Goal: Information Seeking & Learning: Learn about a topic

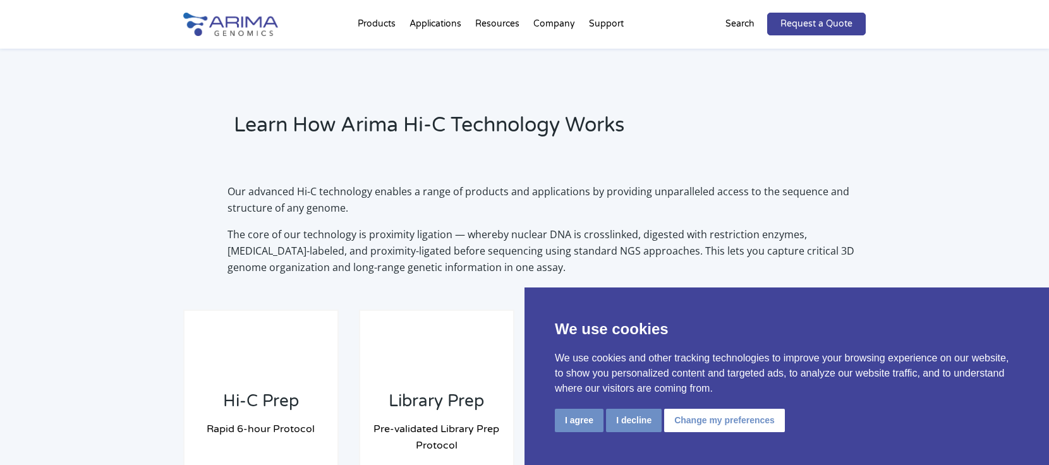
scroll to position [834, 0]
click at [635, 422] on button "I decline" at bounding box center [634, 420] width 56 height 23
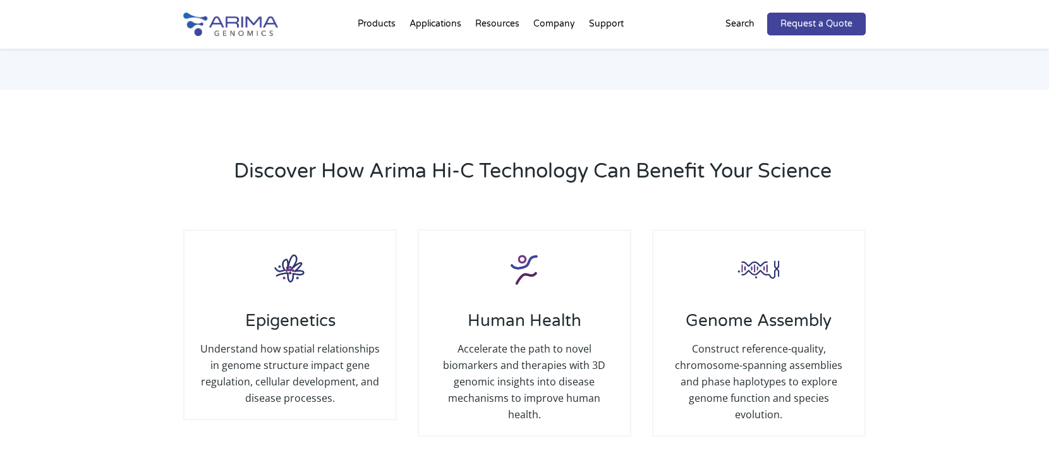
scroll to position [1289, 0]
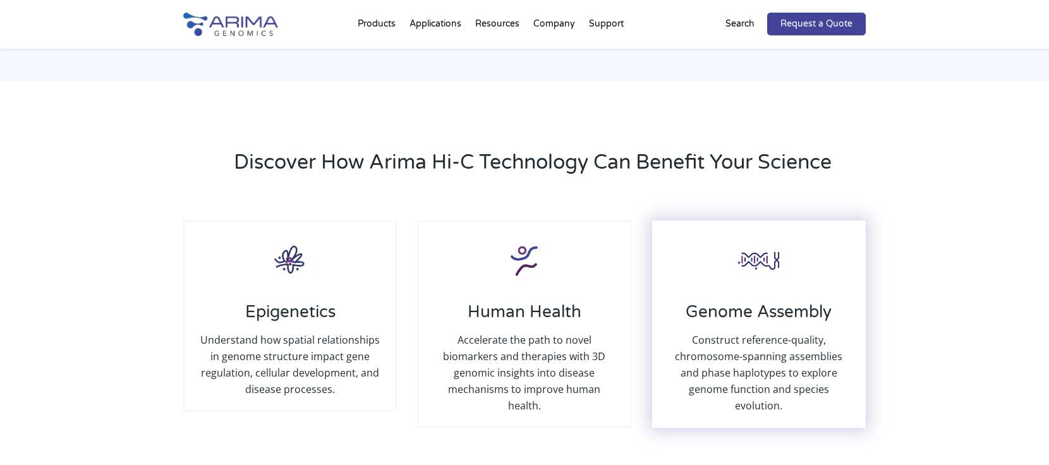
click at [806, 343] on p "Construct reference-quality, chromosome-spanning assemblies and phase haplotype…" at bounding box center [759, 373] width 186 height 82
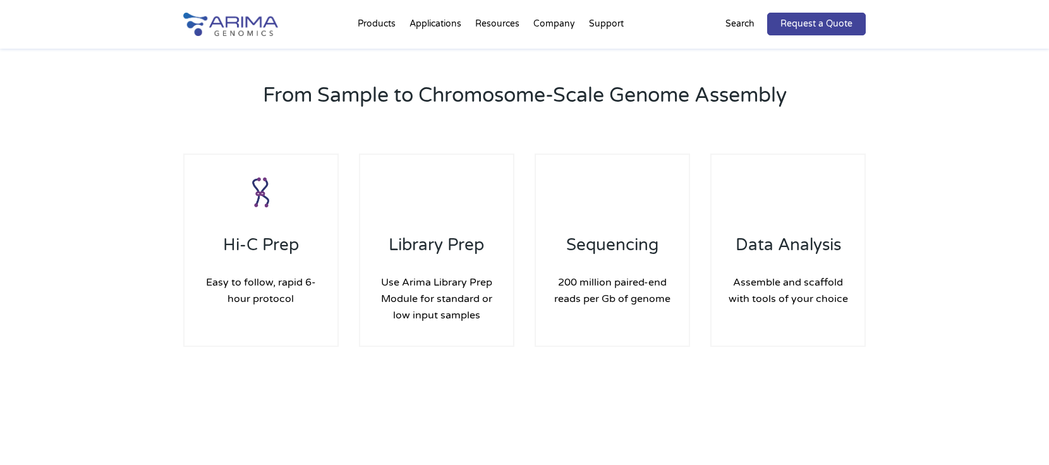
scroll to position [1744, 0]
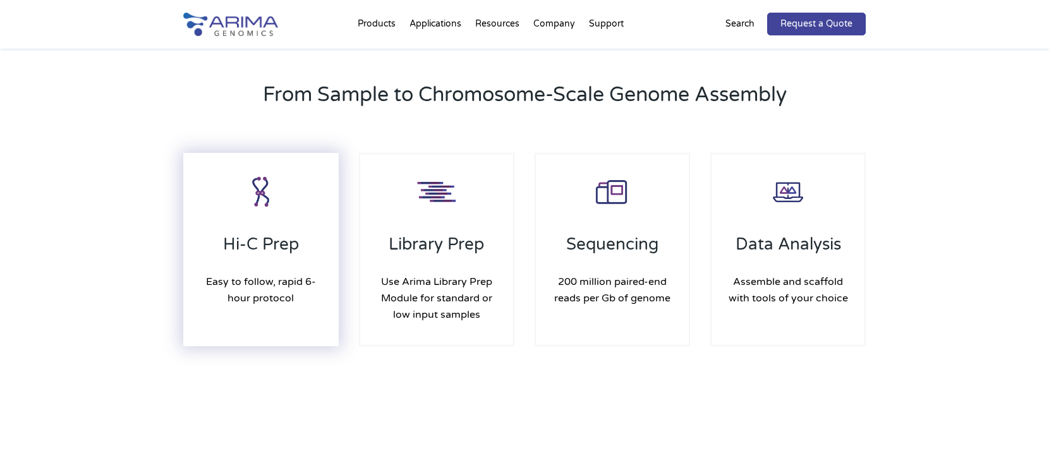
click at [289, 290] on h4 "Easy to follow, rapid 6-hour protocol" at bounding box center [261, 290] width 128 height 52
click at [260, 195] on img at bounding box center [261, 192] width 51 height 51
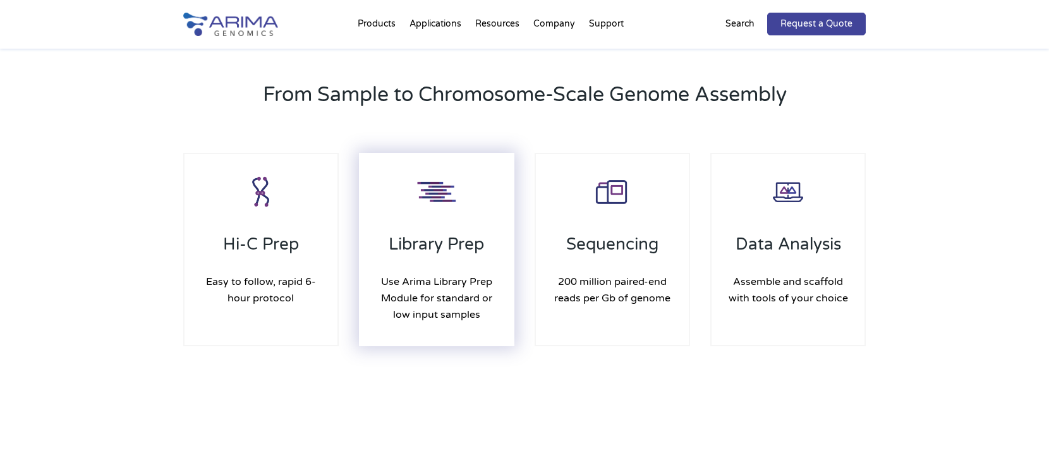
click at [482, 295] on h4 "Use Arima Library Prep Module for standard or low input samples" at bounding box center [437, 298] width 128 height 68
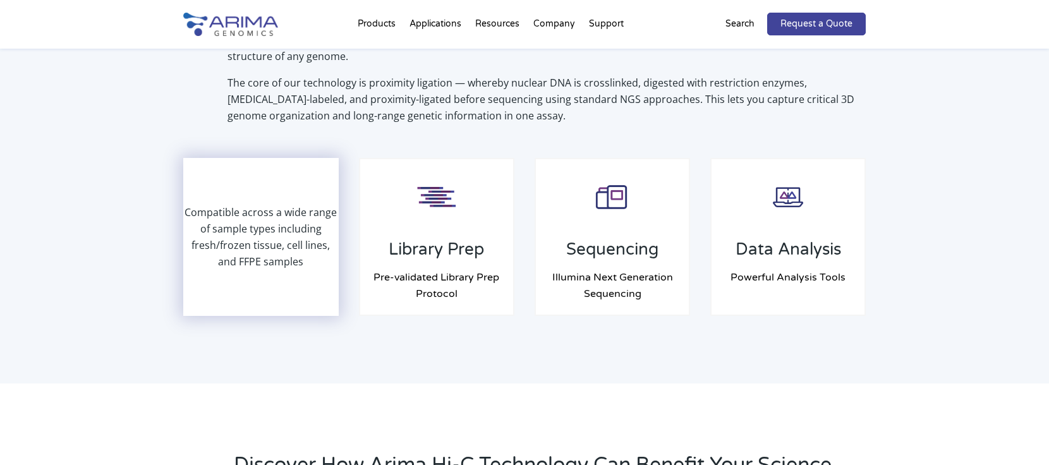
scroll to position [959, 0]
click at [259, 232] on p "Compatible across a wide range of sample types including fresh/frozen tissue, c…" at bounding box center [261, 238] width 153 height 66
click at [268, 240] on p "Compatible across a wide range of sample types including fresh/frozen tissue, c…" at bounding box center [261, 238] width 153 height 66
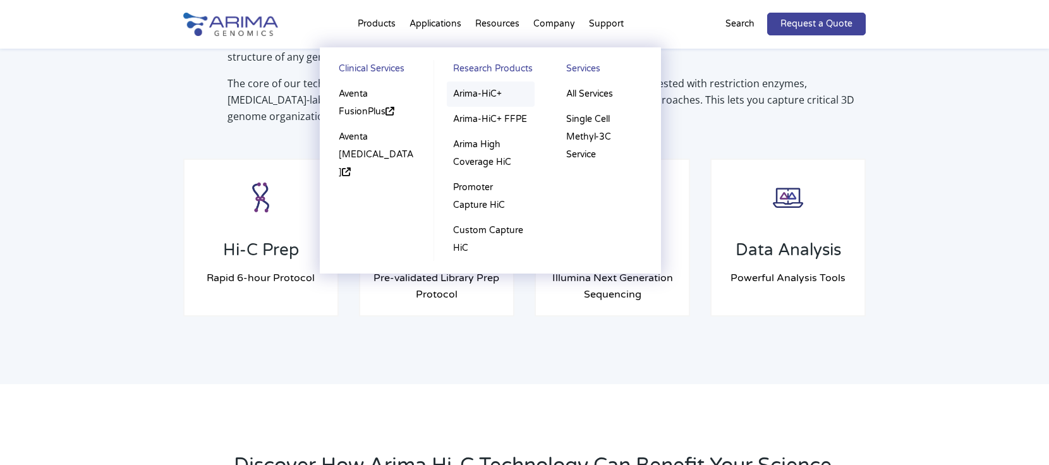
click at [466, 91] on link "Arima-HiC+" at bounding box center [491, 94] width 88 height 25
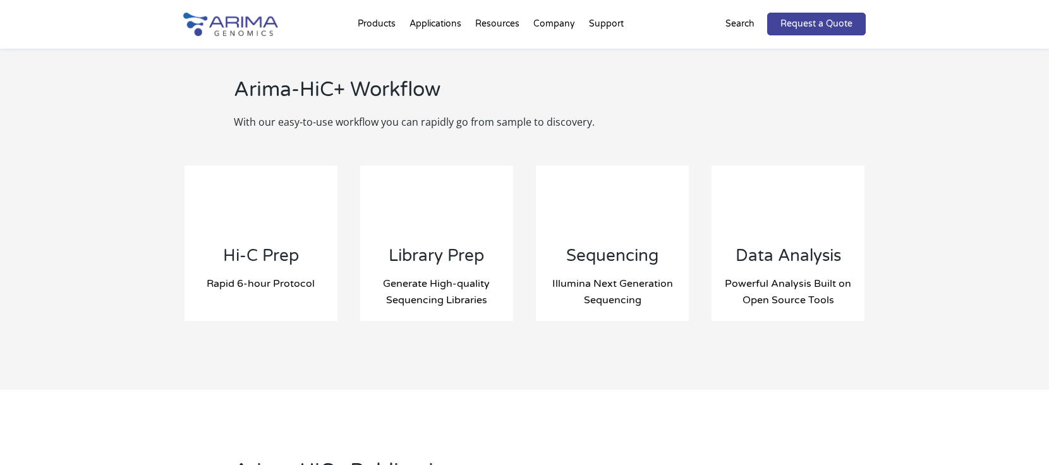
scroll to position [1289, 0]
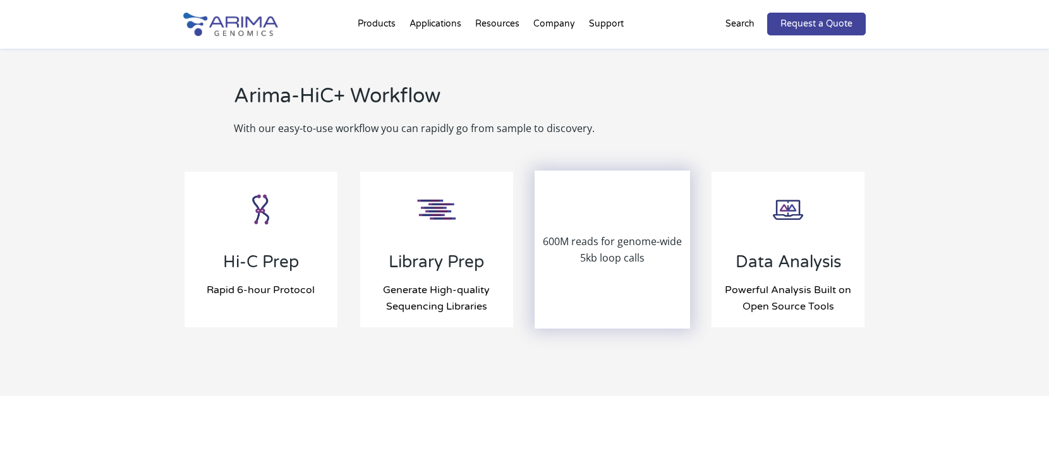
click at [587, 220] on div "600M reads for genome-wide 5kb loop calls" at bounding box center [612, 249] width 153 height 155
click at [605, 244] on p "600M reads for genome-wide 5kb loop calls" at bounding box center [612, 249] width 153 height 33
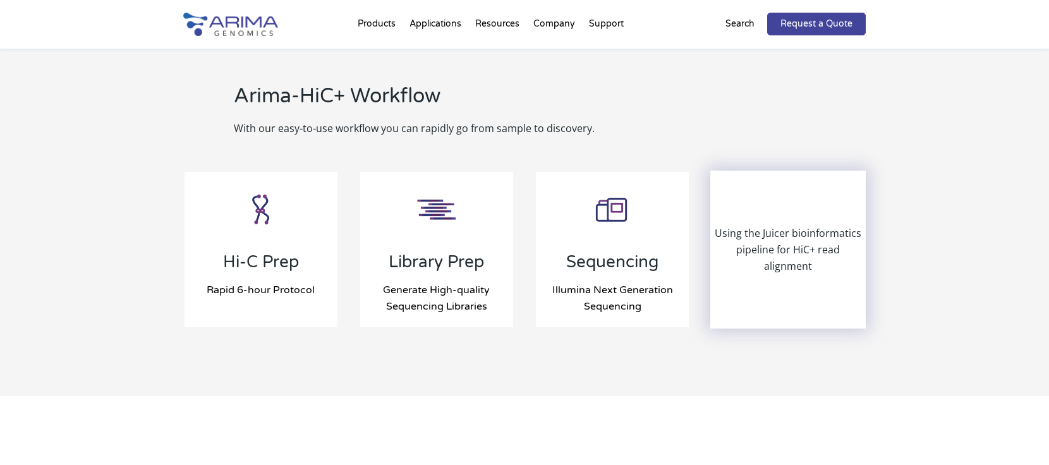
click at [789, 286] on div "Using the Juicer bioinformatics pipeline for HiC+ read alignment" at bounding box center [788, 249] width 153 height 155
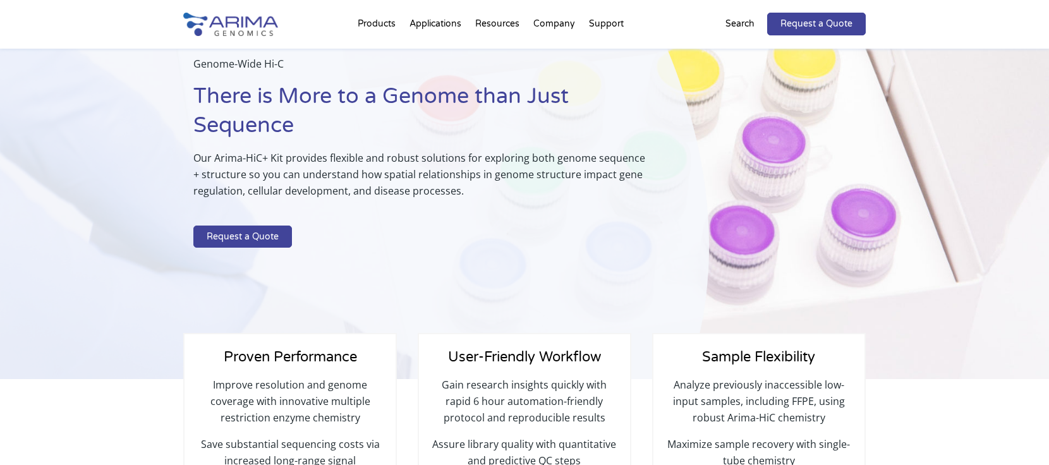
scroll to position [0, 0]
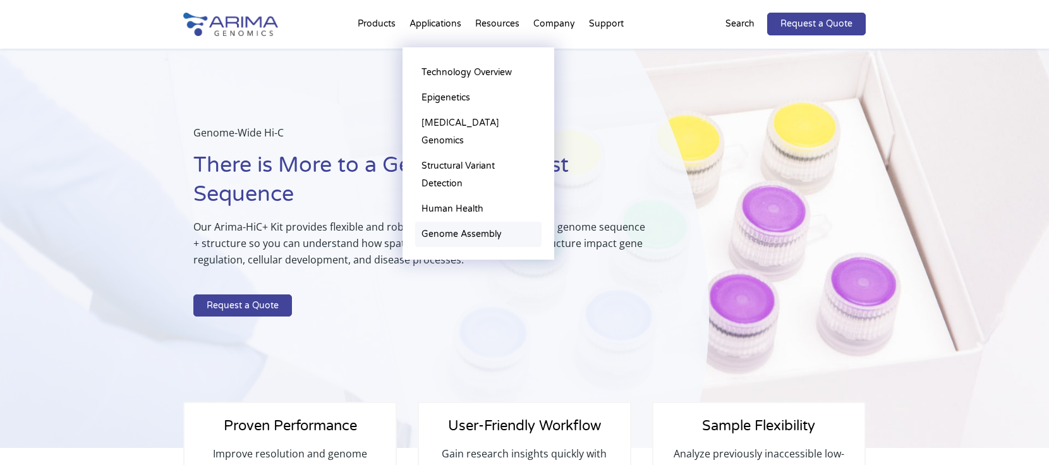
click at [467, 222] on link "Genome Assembly" at bounding box center [478, 234] width 126 height 25
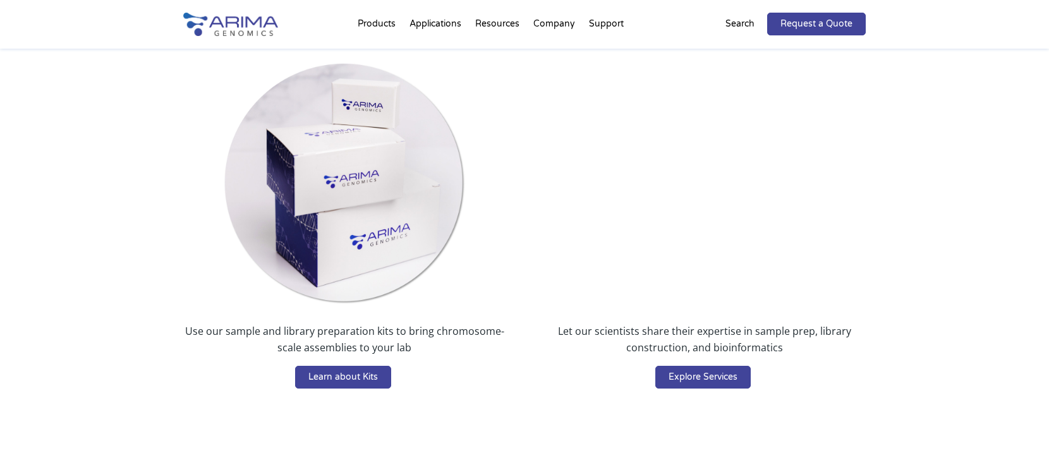
scroll to position [2275, 0]
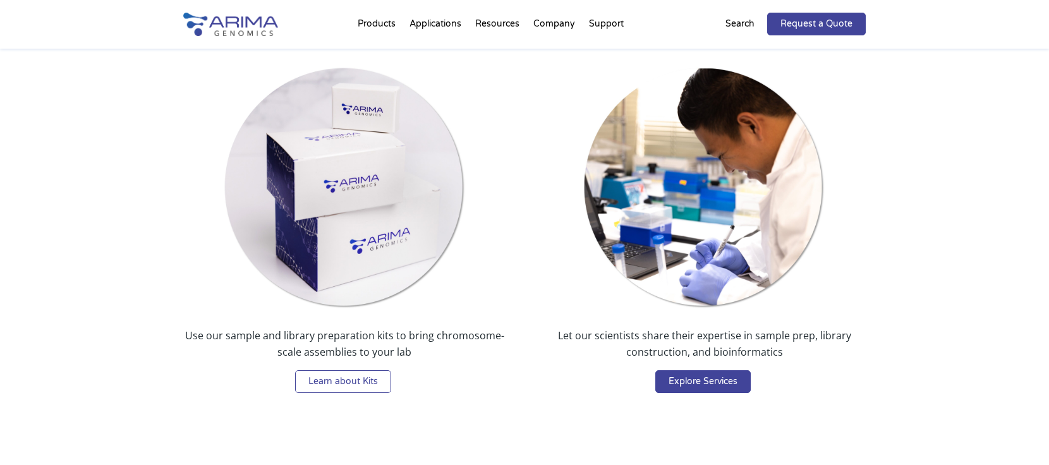
click at [376, 380] on link "Learn about Kits" at bounding box center [343, 381] width 96 height 23
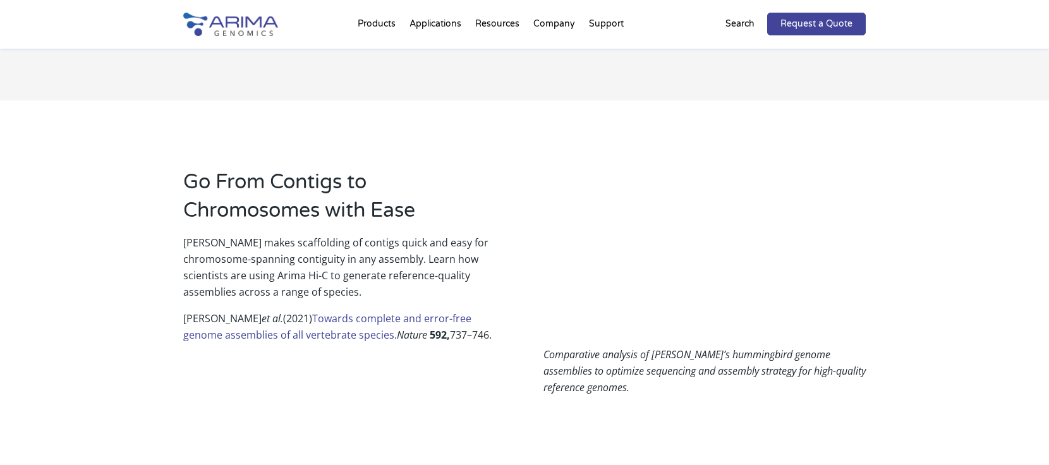
scroll to position [720, 0]
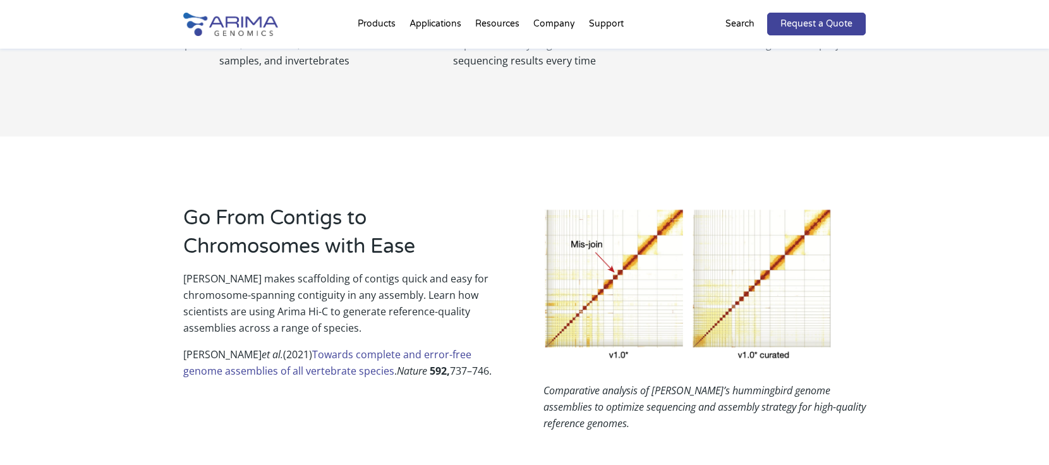
click at [315, 355] on link "Towards complete and error-free genome assemblies of all vertebrate species" at bounding box center [327, 363] width 288 height 30
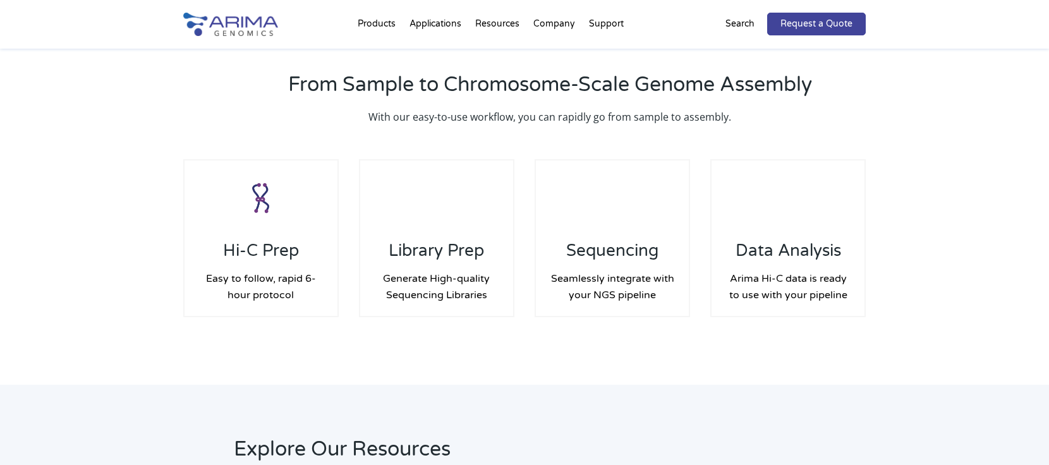
scroll to position [1858, 0]
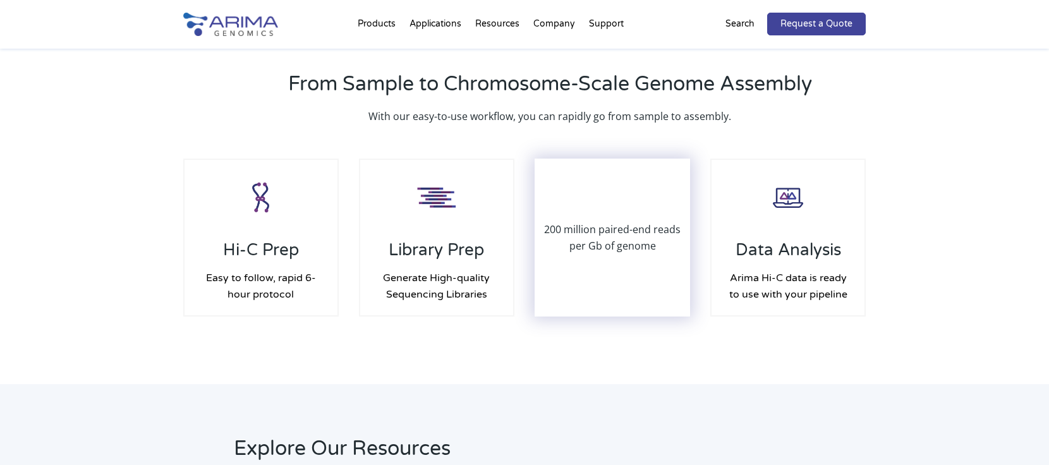
click at [598, 272] on div "200 million paired-end reads per Gb of genome" at bounding box center [612, 237] width 153 height 155
click at [606, 234] on p "200 million paired-end reads per Gb of genome" at bounding box center [612, 237] width 153 height 33
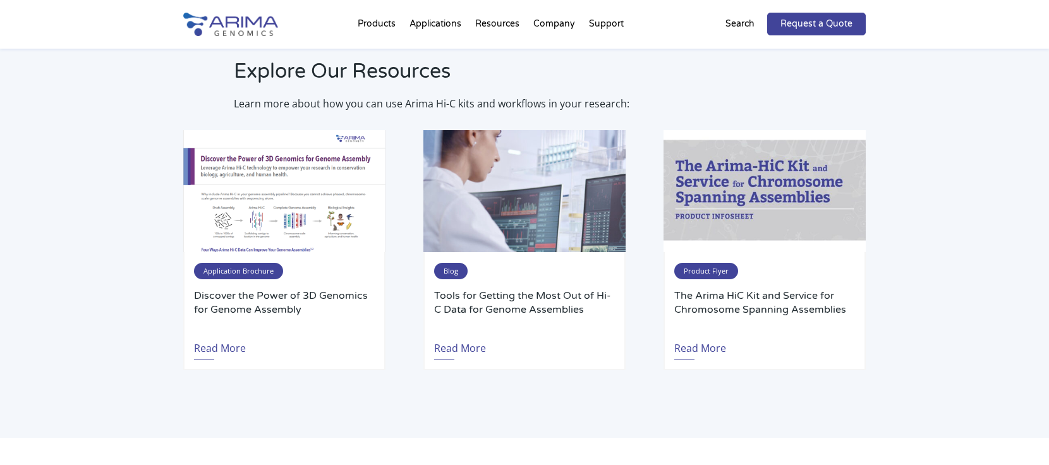
scroll to position [2237, 0]
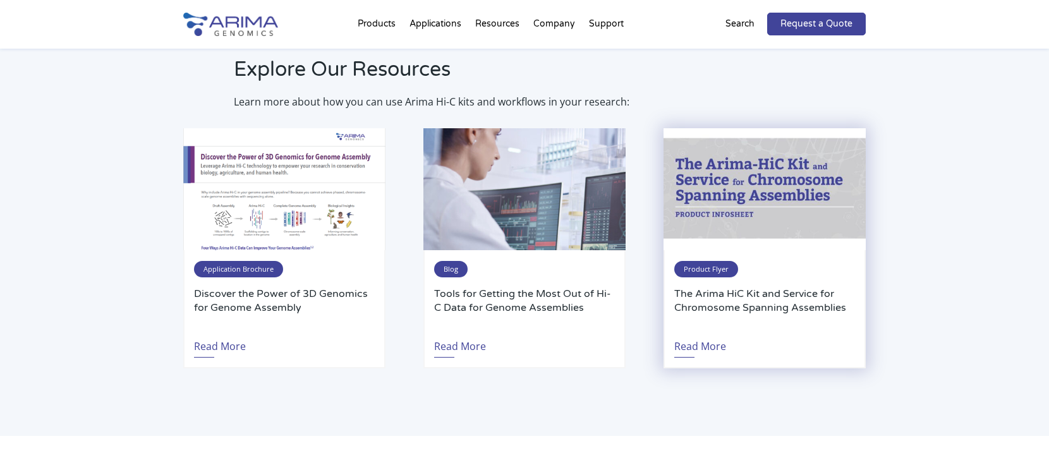
click at [717, 277] on div "Product Flyer The Arima HiC Kit and Service for Chromosome Spanning Assemblies …" at bounding box center [765, 309] width 202 height 118
click at [696, 346] on link "Read More" at bounding box center [700, 343] width 52 height 29
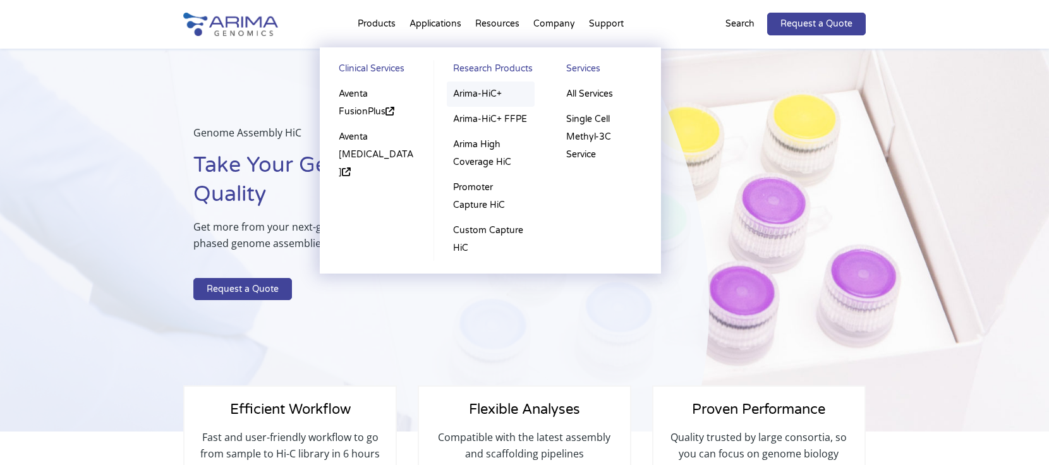
click at [472, 95] on link "Arima-HiC+" at bounding box center [491, 94] width 88 height 25
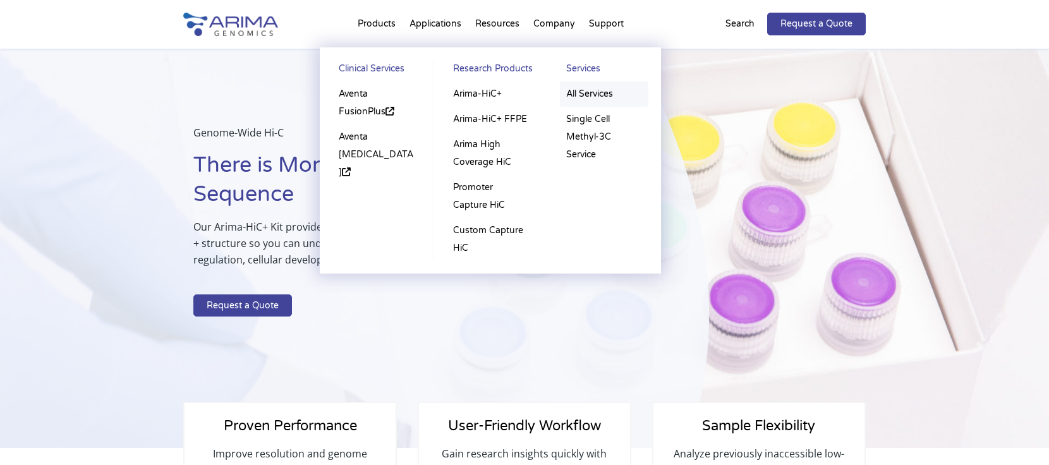
click at [584, 97] on link "All Services" at bounding box center [604, 94] width 88 height 25
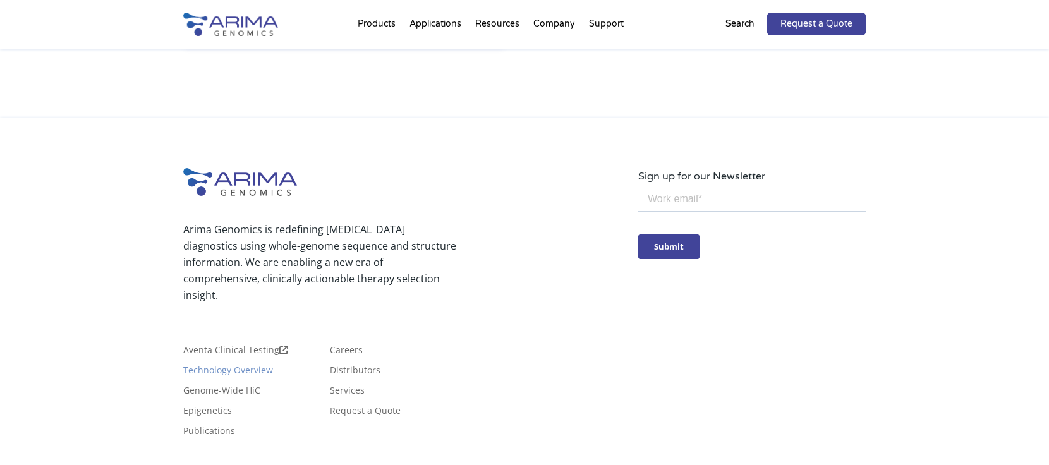
scroll to position [1189, 0]
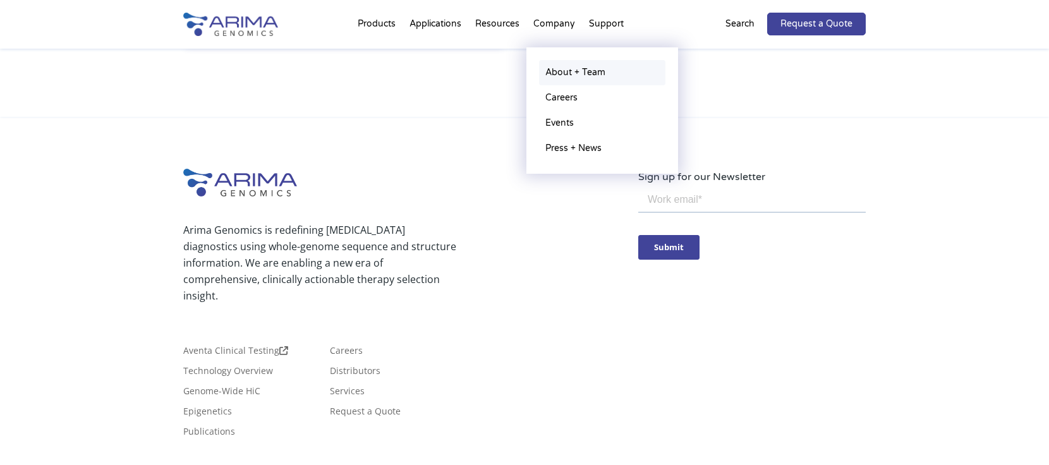
click at [552, 68] on link "About + Team" at bounding box center [602, 72] width 126 height 25
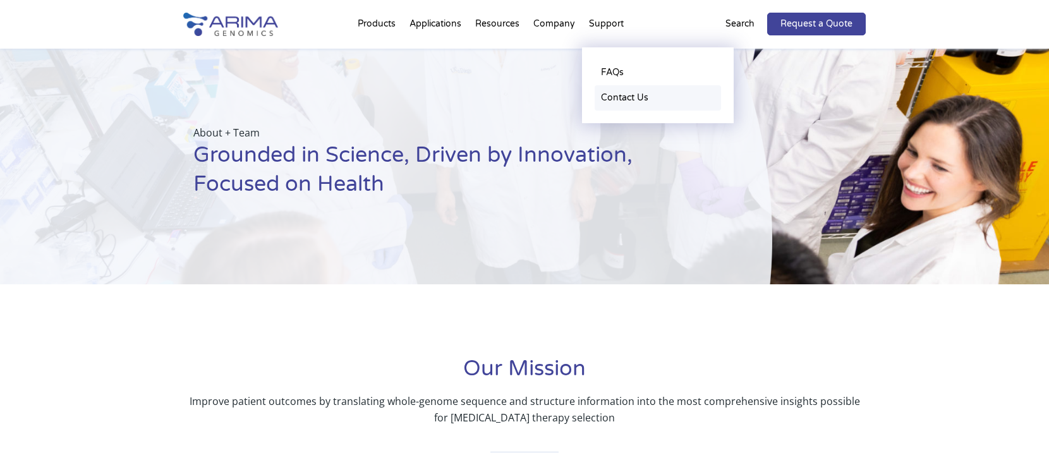
click at [618, 103] on link "Contact Us" at bounding box center [658, 97] width 126 height 25
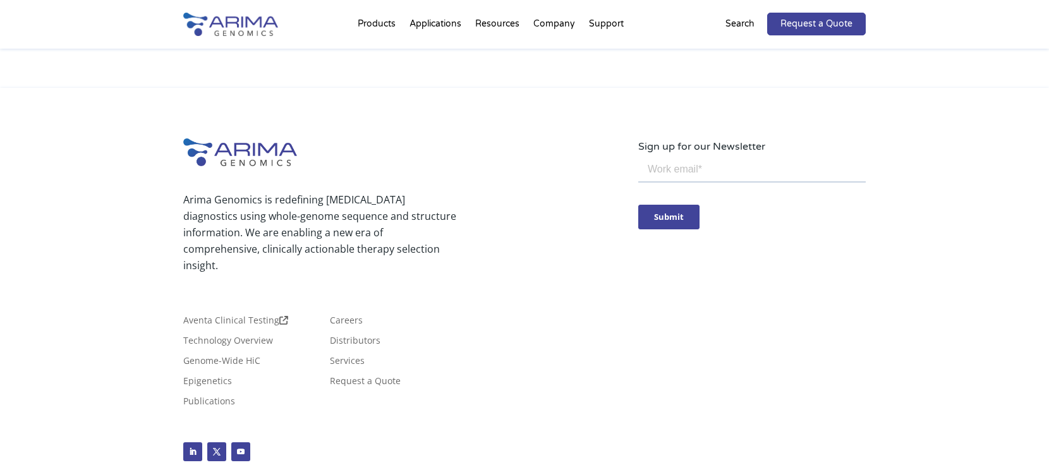
scroll to position [728, 0]
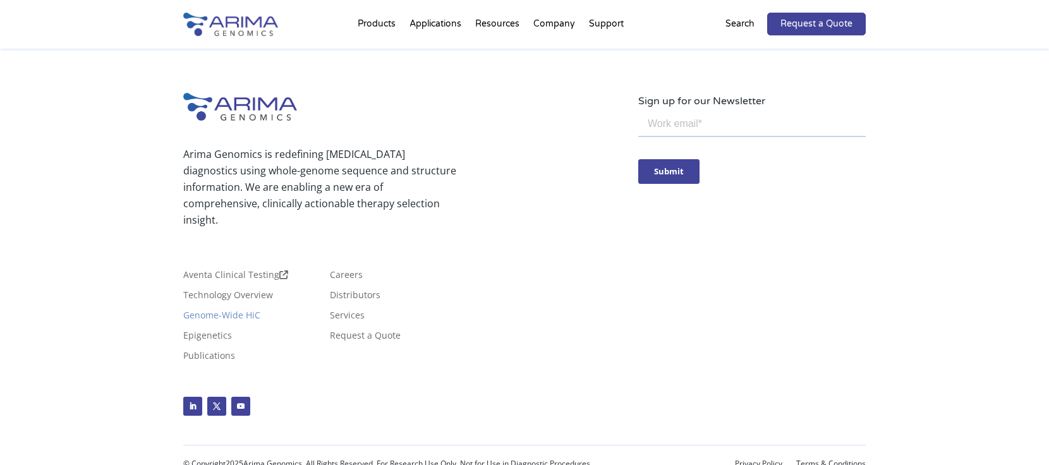
click at [240, 311] on link "Genome-Wide HiC" at bounding box center [221, 318] width 77 height 14
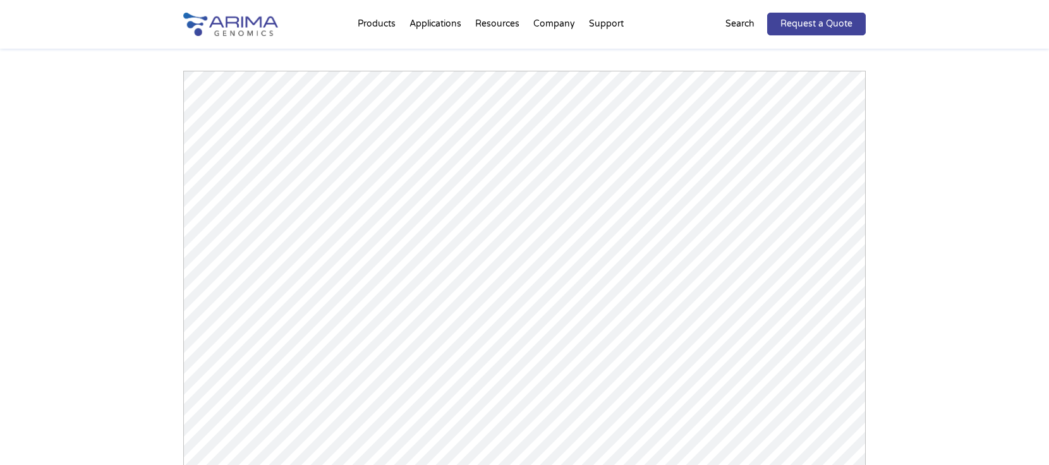
scroll to position [1744, 0]
